Goal: Check status

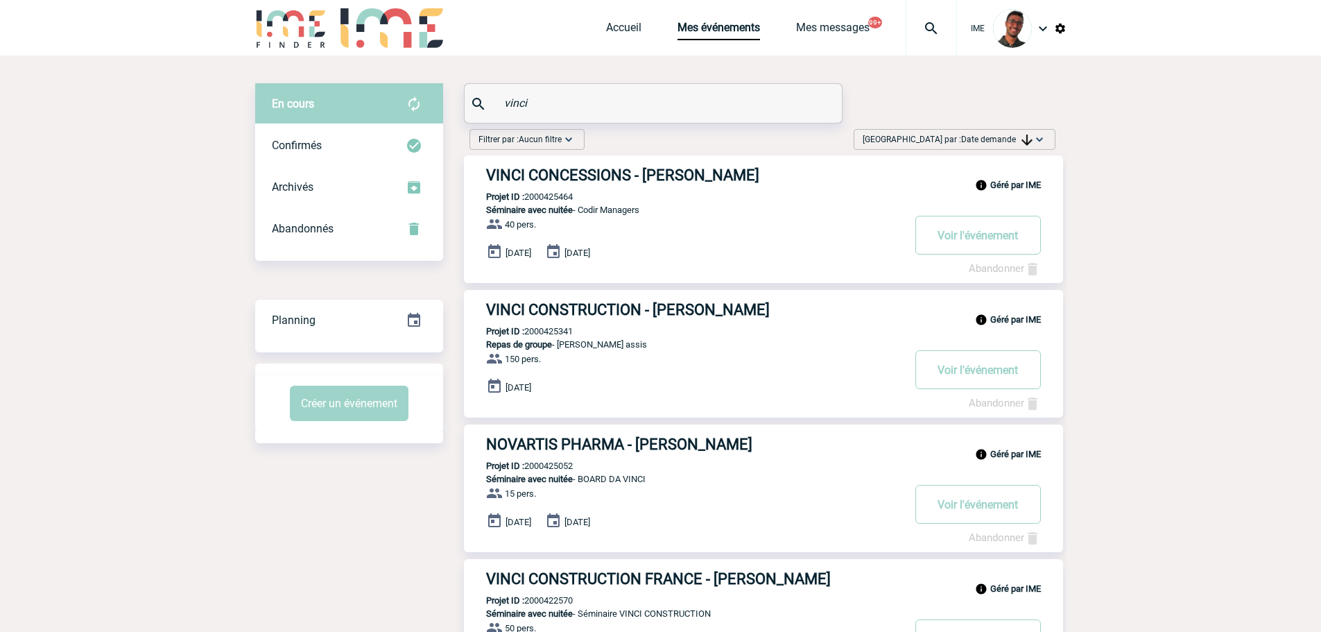
click at [937, 35] on img at bounding box center [931, 28] width 50 height 17
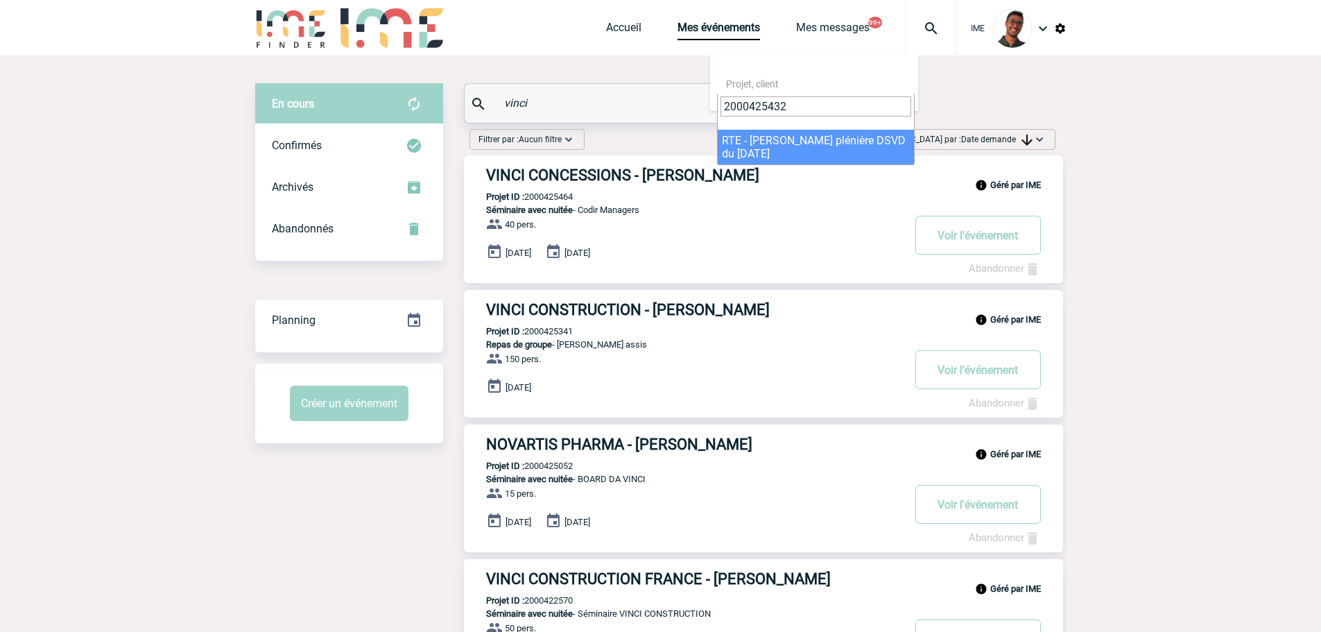
type input "2000425432"
select select "24933"
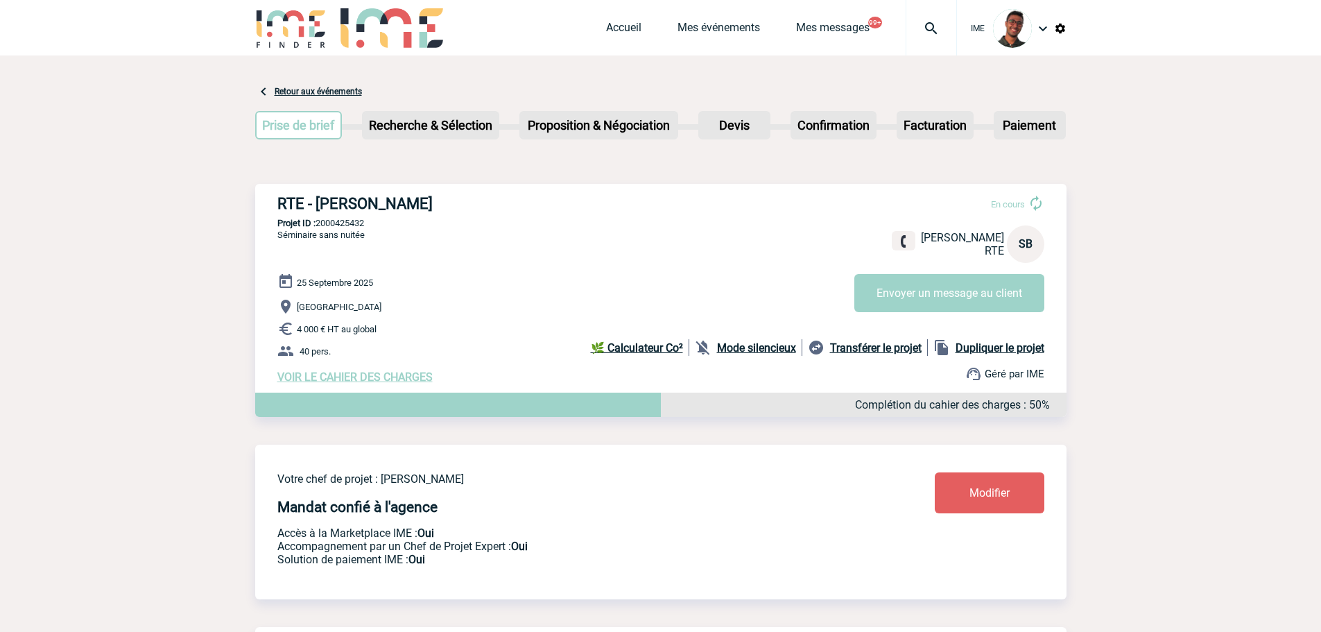
click at [598, 156] on div "Prise de brief Etape suivante Recherche & Sélection Etape suivante Devis" at bounding box center [660, 128] width 811 height 56
click at [677, 45] on div "Accueil Mes événements Mes messages 99+ Projet, client Projet, client" at bounding box center [781, 27] width 351 height 55
click at [692, 30] on link "Mes événements" at bounding box center [718, 30] width 83 height 19
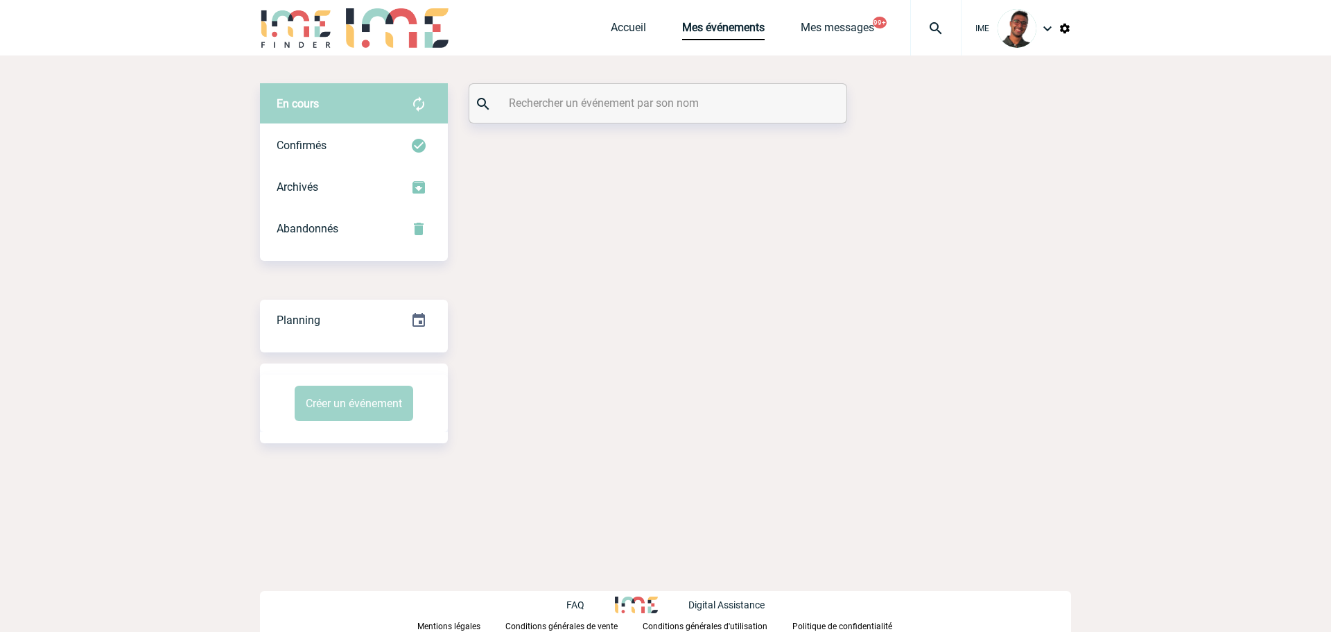
click at [626, 113] on div at bounding box center [657, 103] width 377 height 39
click at [628, 108] on input "text" at bounding box center [659, 103] width 309 height 20
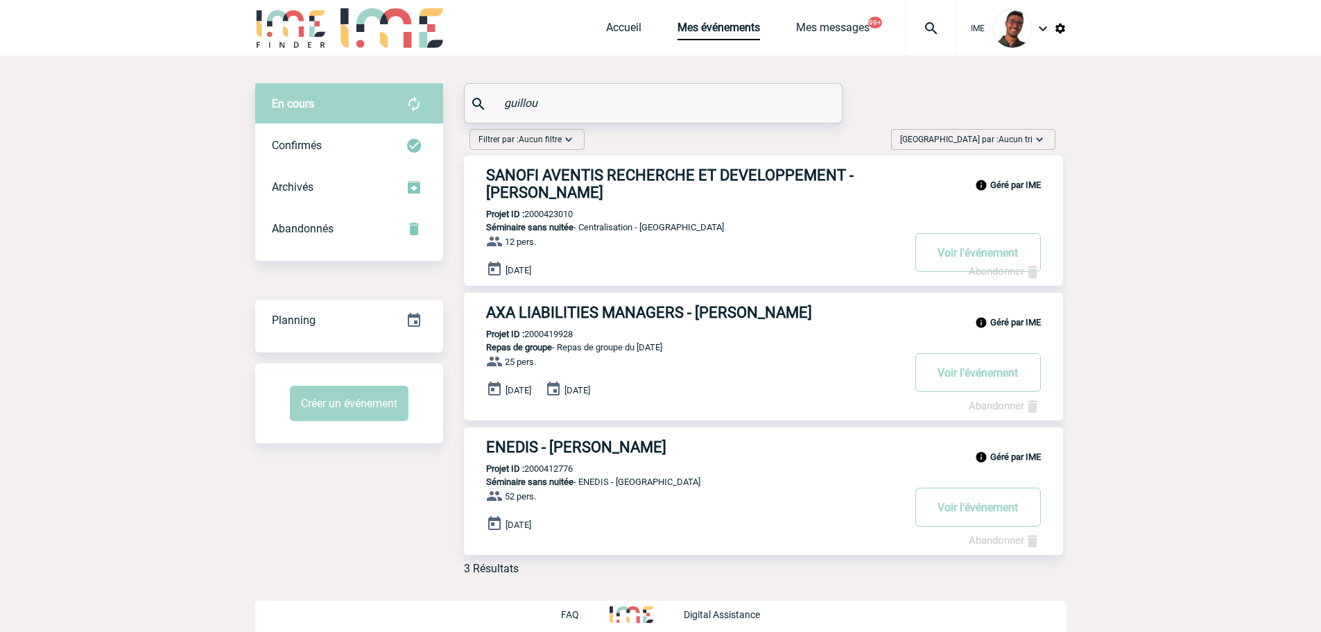
type input "guillou"
click at [380, 261] on div "En cours En cours Confirmés Archivés Abandonnés En cours Confirmés Archivés Aba…" at bounding box center [349, 263] width 188 height 360
click at [384, 240] on div "Abandonnés" at bounding box center [349, 229] width 188 height 42
